Goal: Find specific page/section: Find specific page/section

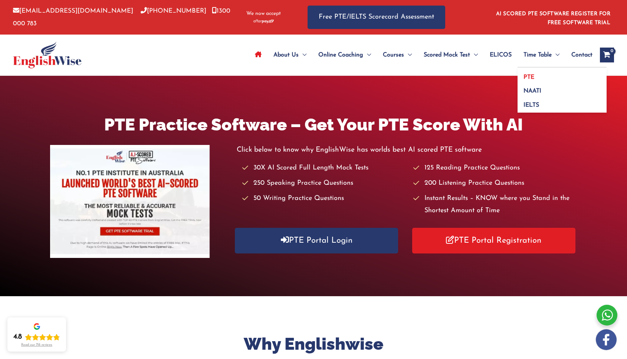
click at [531, 76] on span "PTE" at bounding box center [529, 77] width 11 height 6
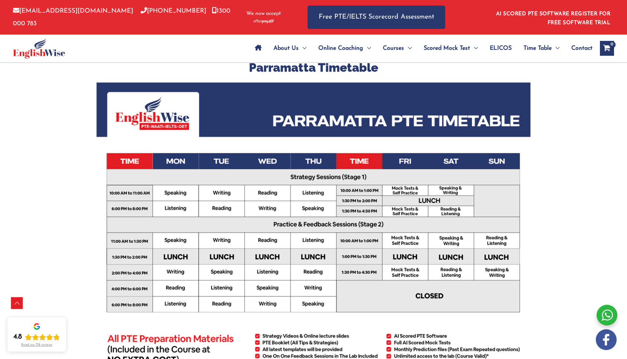
scroll to position [186, 0]
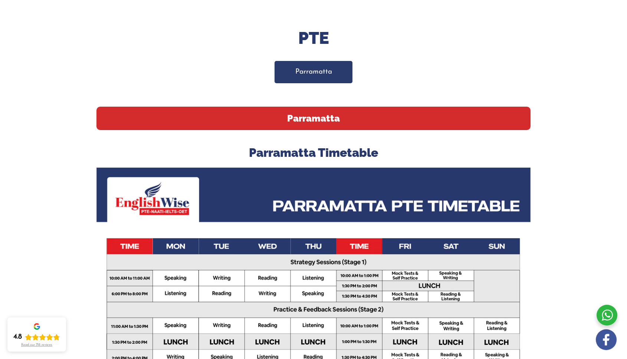
click at [319, 70] on link "Parramatta" at bounding box center [314, 72] width 78 height 22
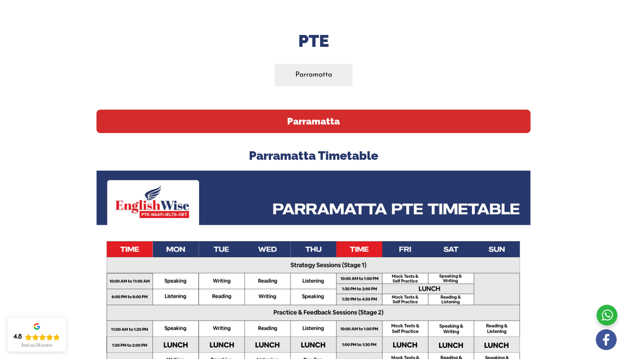
scroll to position [86, 0]
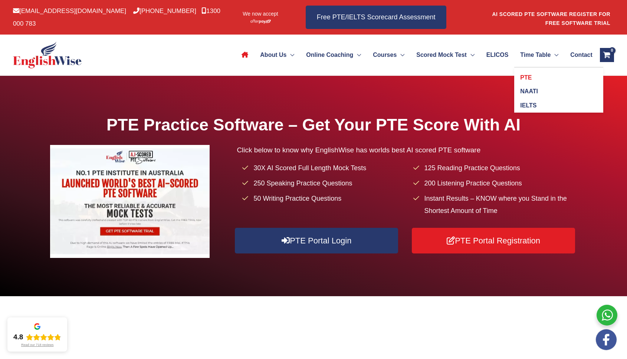
click at [524, 77] on span "PTE" at bounding box center [526, 77] width 12 height 6
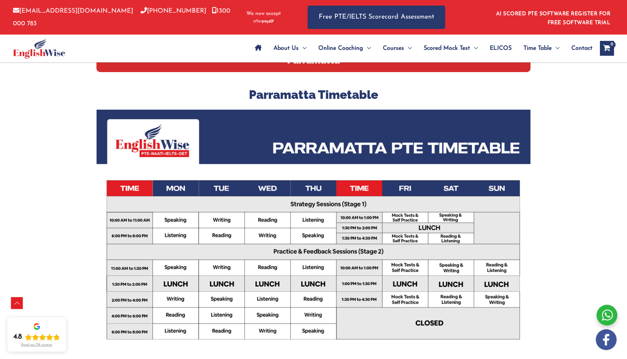
scroll to position [74, 0]
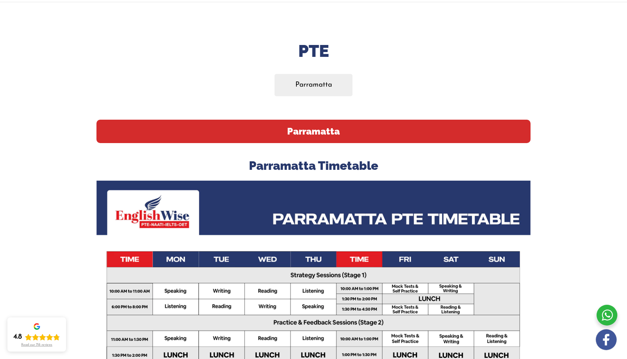
click at [311, 121] on h2 "Parramatta" at bounding box center [314, 131] width 434 height 23
click at [308, 75] on link "Parramatta" at bounding box center [314, 85] width 78 height 22
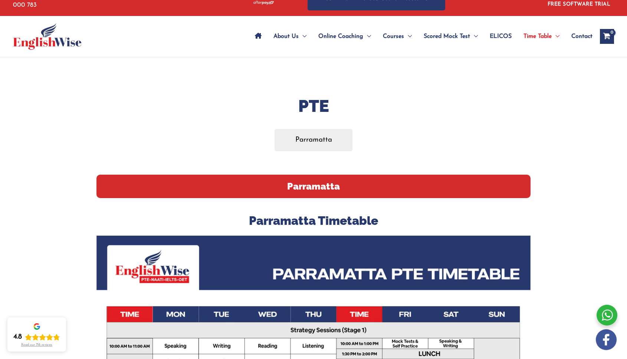
scroll to position [74, 0]
